Goal: Information Seeking & Learning: Learn about a topic

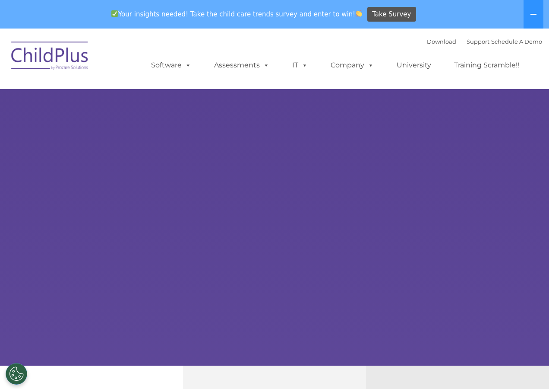
select select "MEDIUM"
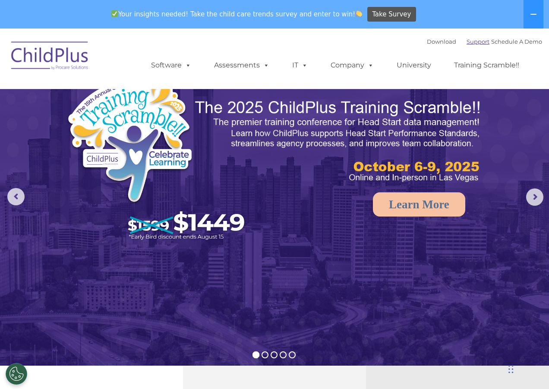
click at [474, 42] on link "Support" at bounding box center [478, 41] width 23 height 7
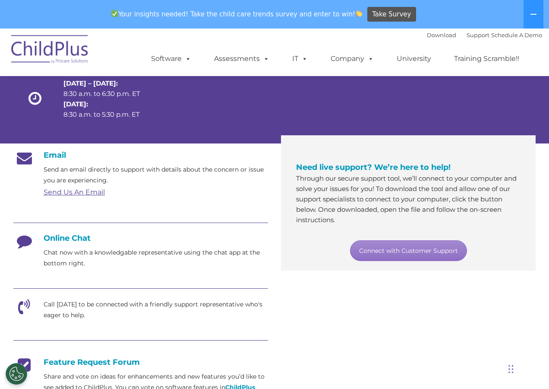
scroll to position [131, 0]
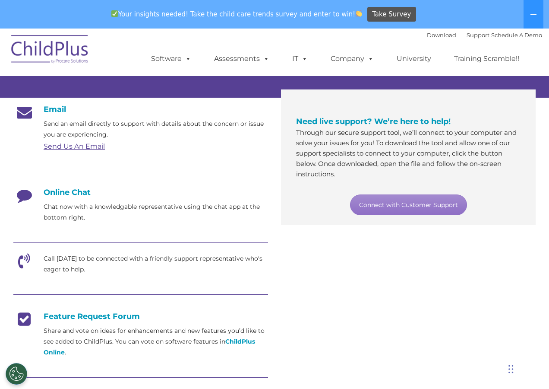
click at [319, 287] on div "Email Send an email directly to support with details about the concern or issue…" at bounding box center [274, 271] width 535 height 347
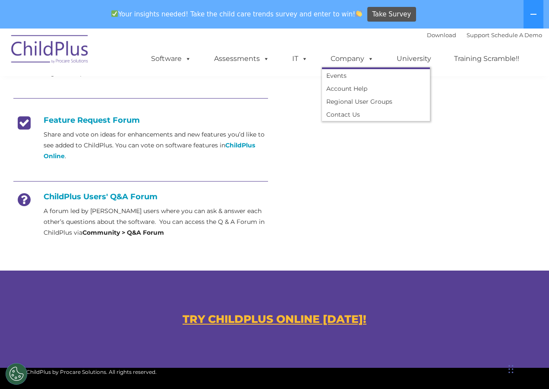
scroll to position [503, 0]
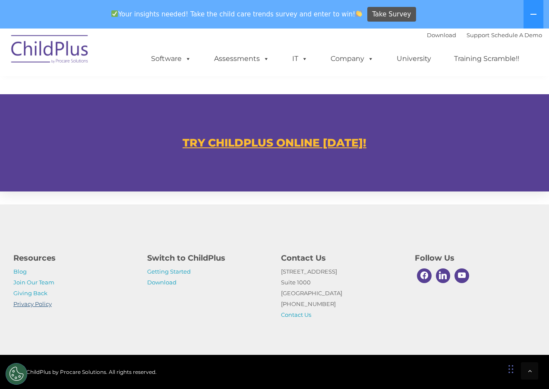
click at [44, 306] on link "Privacy Policy" at bounding box center [32, 303] width 38 height 7
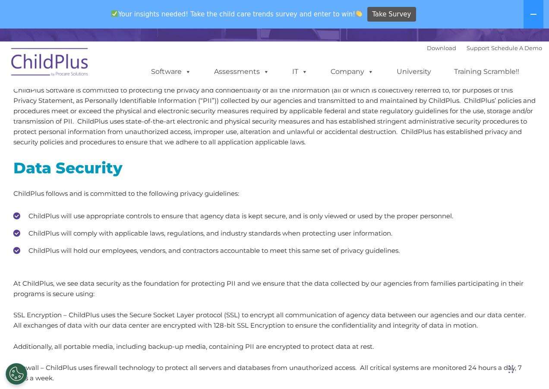
scroll to position [131, 0]
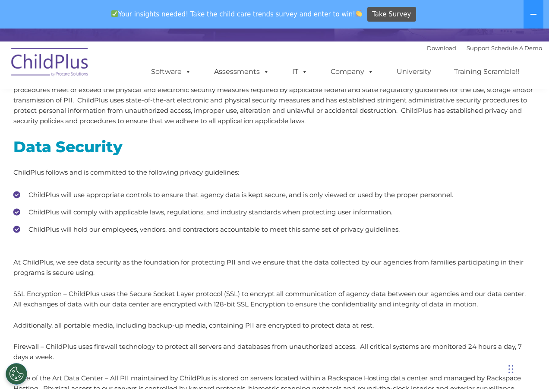
click at [310, 204] on ul "ChildPlus will use appropriate controls to ensure that agency data is kept secu…" at bounding box center [274, 212] width 523 height 48
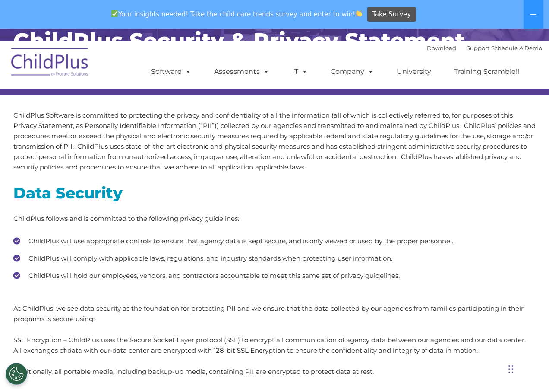
scroll to position [0, 0]
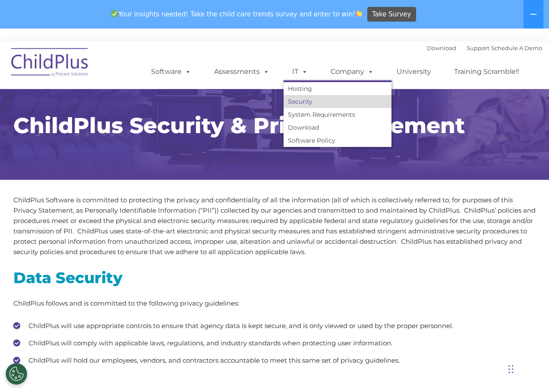
click at [302, 100] on link "Security" at bounding box center [338, 101] width 108 height 13
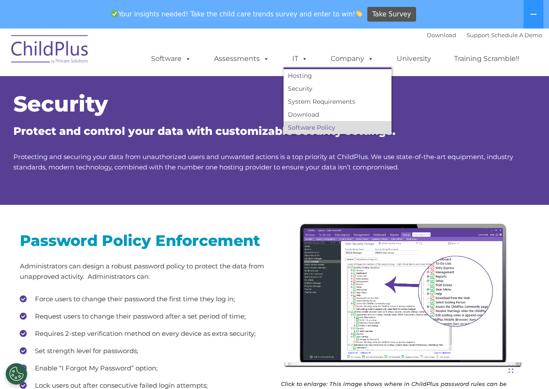
click at [313, 124] on link "Software Policy" at bounding box center [338, 127] width 108 height 13
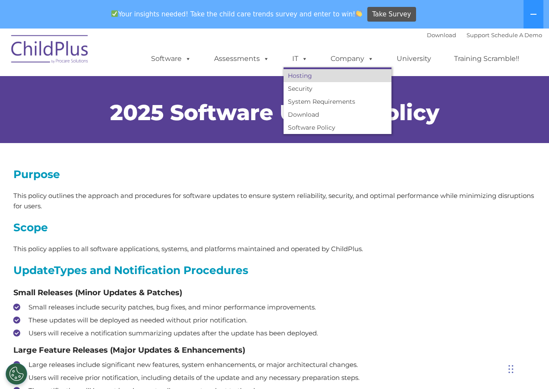
click at [303, 70] on link "Hosting" at bounding box center [338, 75] width 108 height 13
click at [306, 74] on link "Hosting" at bounding box center [338, 75] width 108 height 13
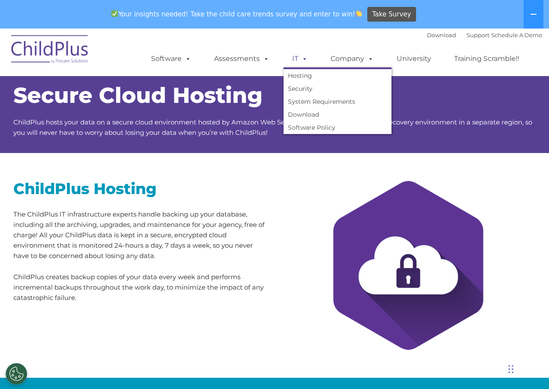
click at [306, 60] on span at bounding box center [303, 58] width 10 height 8
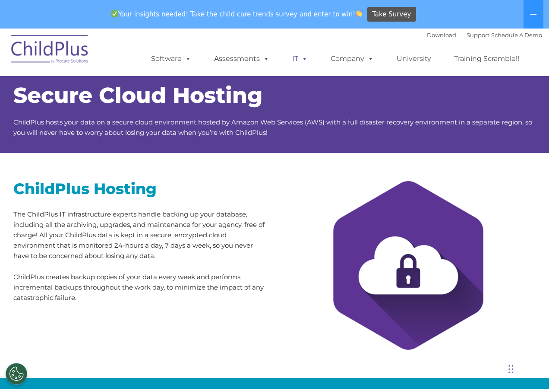
click at [306, 60] on span at bounding box center [303, 58] width 10 height 8
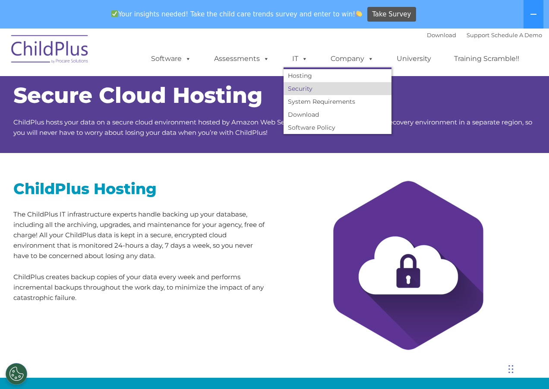
click at [299, 90] on link "Security" at bounding box center [338, 88] width 108 height 13
